Goal: Information Seeking & Learning: Learn about a topic

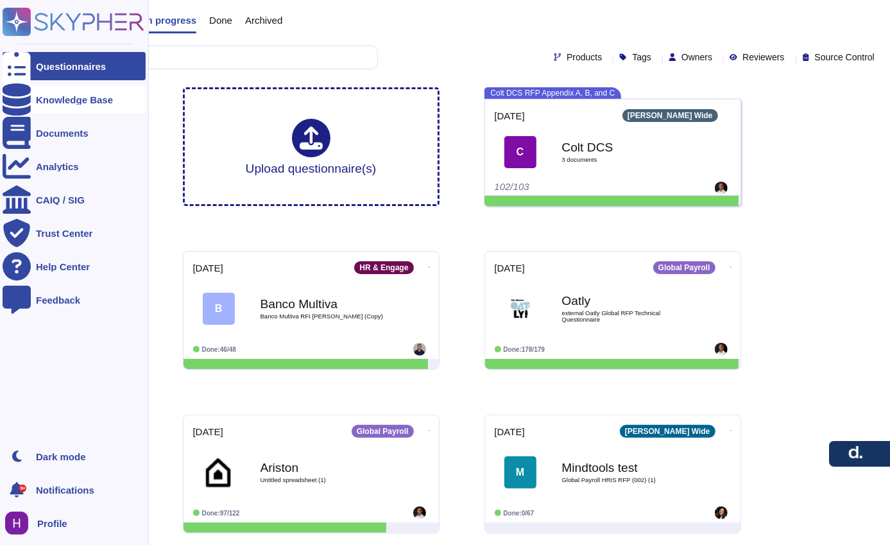
click at [54, 105] on div "Knowledge Base" at bounding box center [74, 99] width 143 height 28
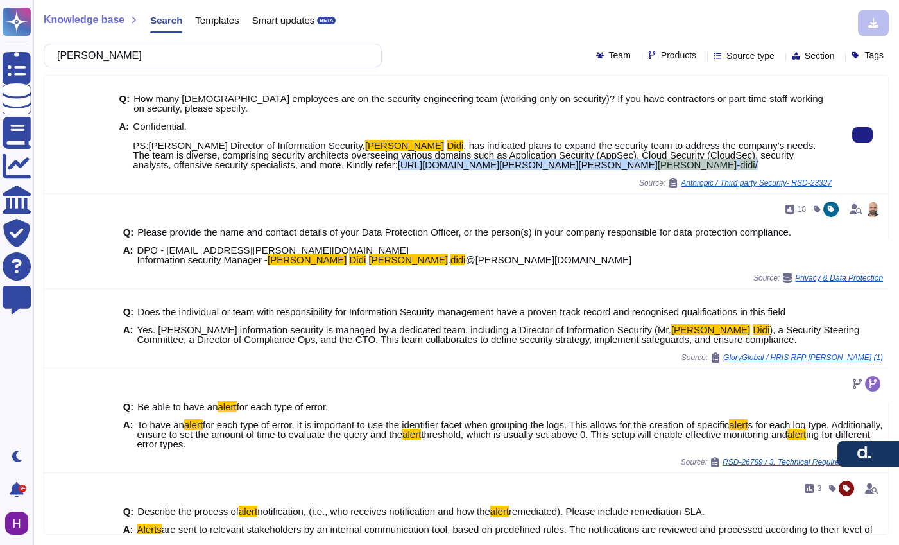
drag, startPoint x: 551, startPoint y: 167, endPoint x: 321, endPoint y: 169, distance: 230.3
click at [321, 169] on span "Confidential. PS:​Deel's Director of Information Security, Albert Didi , has in…" at bounding box center [482, 145] width 698 height 48
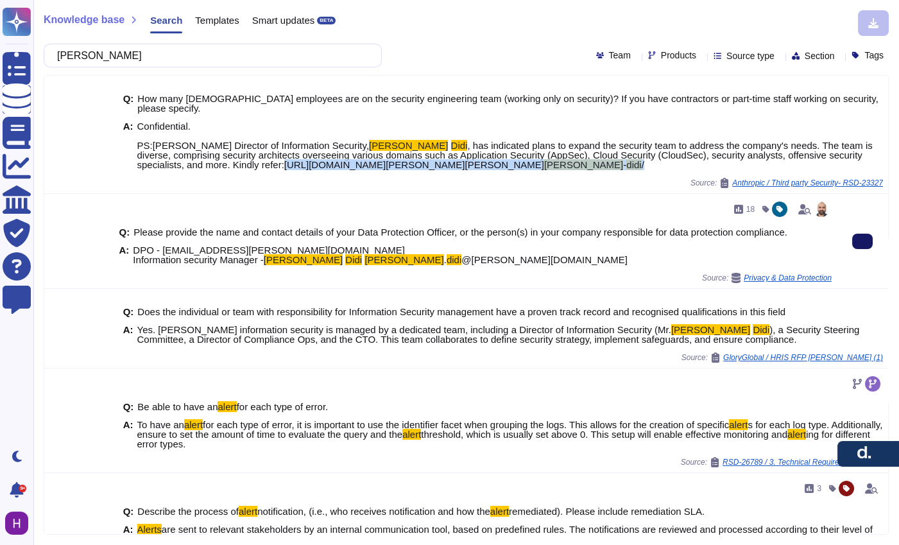
click at [863, 246] on button at bounding box center [862, 240] width 21 height 15
